Goal: Task Accomplishment & Management: Use online tool/utility

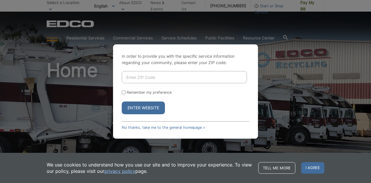
click at [148, 79] on input "Enter ZIP Code" at bounding box center [184, 77] width 125 height 12
type input "92029"
click at [148, 106] on button "Enter Website" at bounding box center [143, 107] width 43 height 13
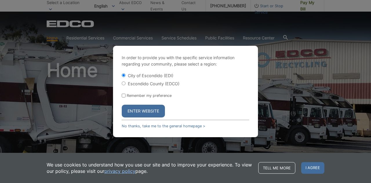
click at [151, 84] on label "Escondido County (EDCO)" at bounding box center [154, 83] width 52 height 5
click at [125, 84] on input "Escondido County (EDCO)" at bounding box center [124, 83] width 4 height 4
radio input "true"
click at [148, 113] on button "Enter Website" at bounding box center [143, 111] width 43 height 13
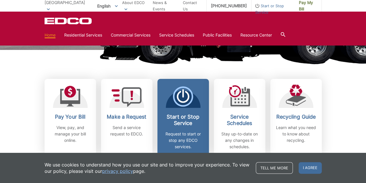
scroll to position [145, 0]
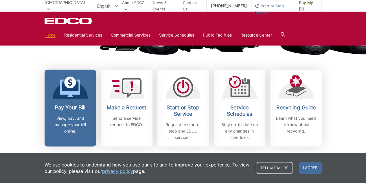
click at [73, 105] on h2 "Pay Your Bill" at bounding box center [70, 107] width 43 height 6
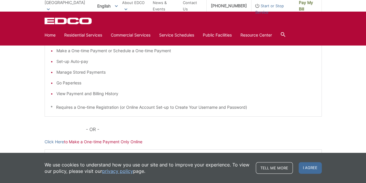
scroll to position [87, 0]
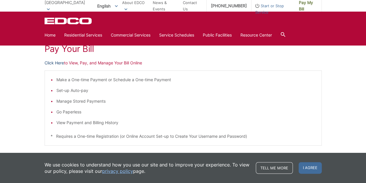
click at [56, 62] on link "Click Here" at bounding box center [54, 63] width 19 height 6
